Goal: Navigation & Orientation: Find specific page/section

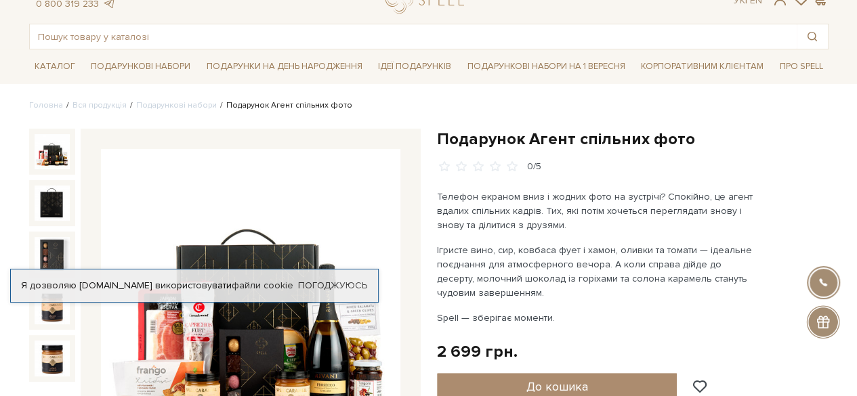
scroll to position [136, 0]
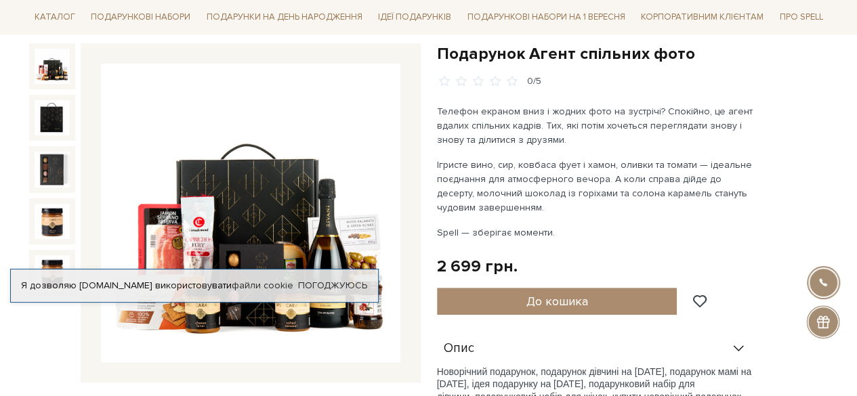
click at [56, 337] on div at bounding box center [52, 201] width 46 height 316
click at [318, 280] on link "Погоджуюсь" at bounding box center [332, 286] width 69 height 12
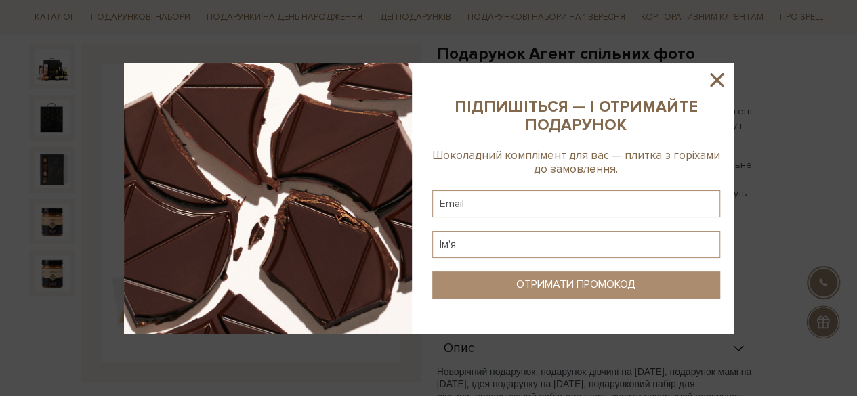
click at [720, 74] on icon at bounding box center [716, 79] width 23 height 23
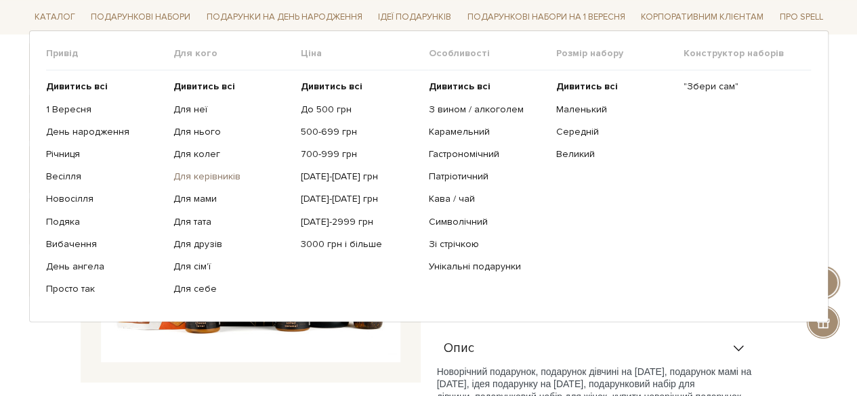
click at [197, 174] on link "Для керівників" at bounding box center [231, 177] width 117 height 12
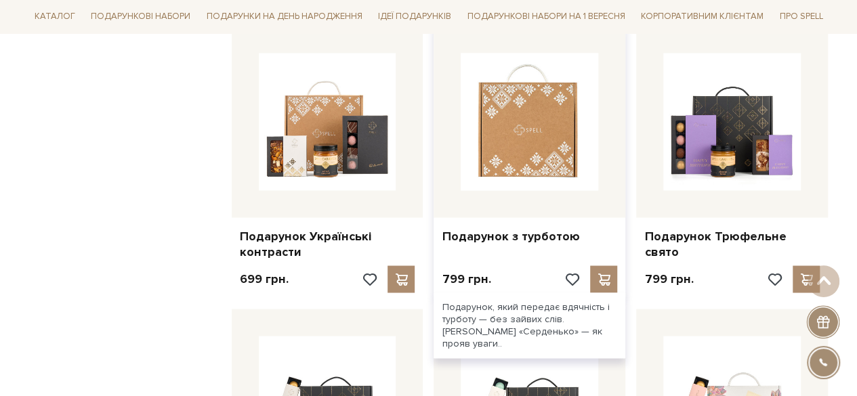
scroll to position [1017, 0]
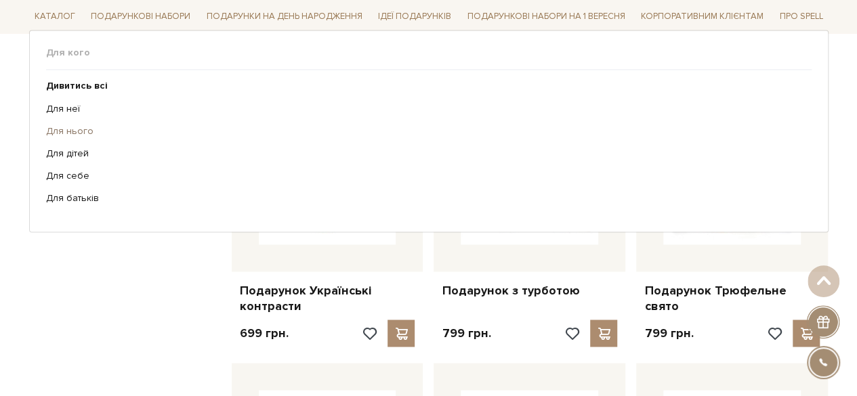
click at [70, 134] on link "Для нього" at bounding box center [424, 132] width 756 height 12
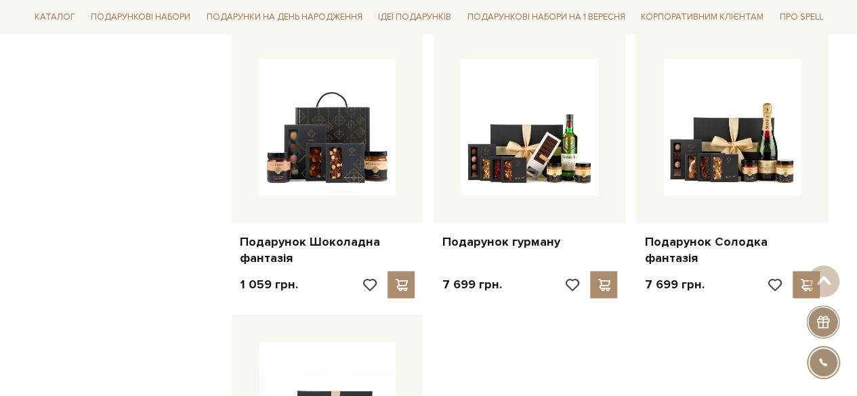
scroll to position [1423, 0]
